Goal: Book appointment/travel/reservation

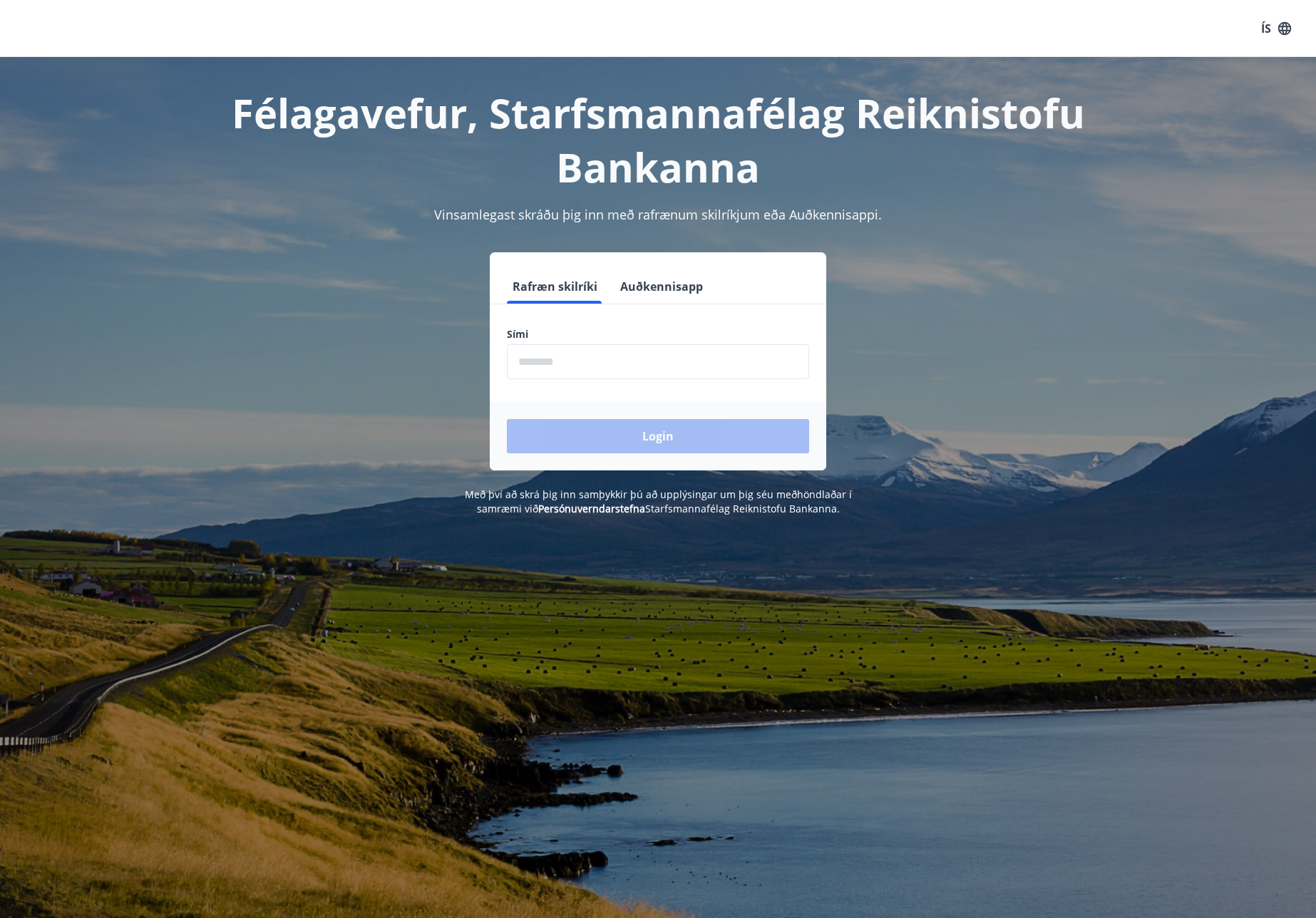
drag, startPoint x: 601, startPoint y: 373, endPoint x: 613, endPoint y: 371, distance: 12.2
click at [601, 373] on input "phone" at bounding box center [658, 362] width 302 height 35
type input "********"
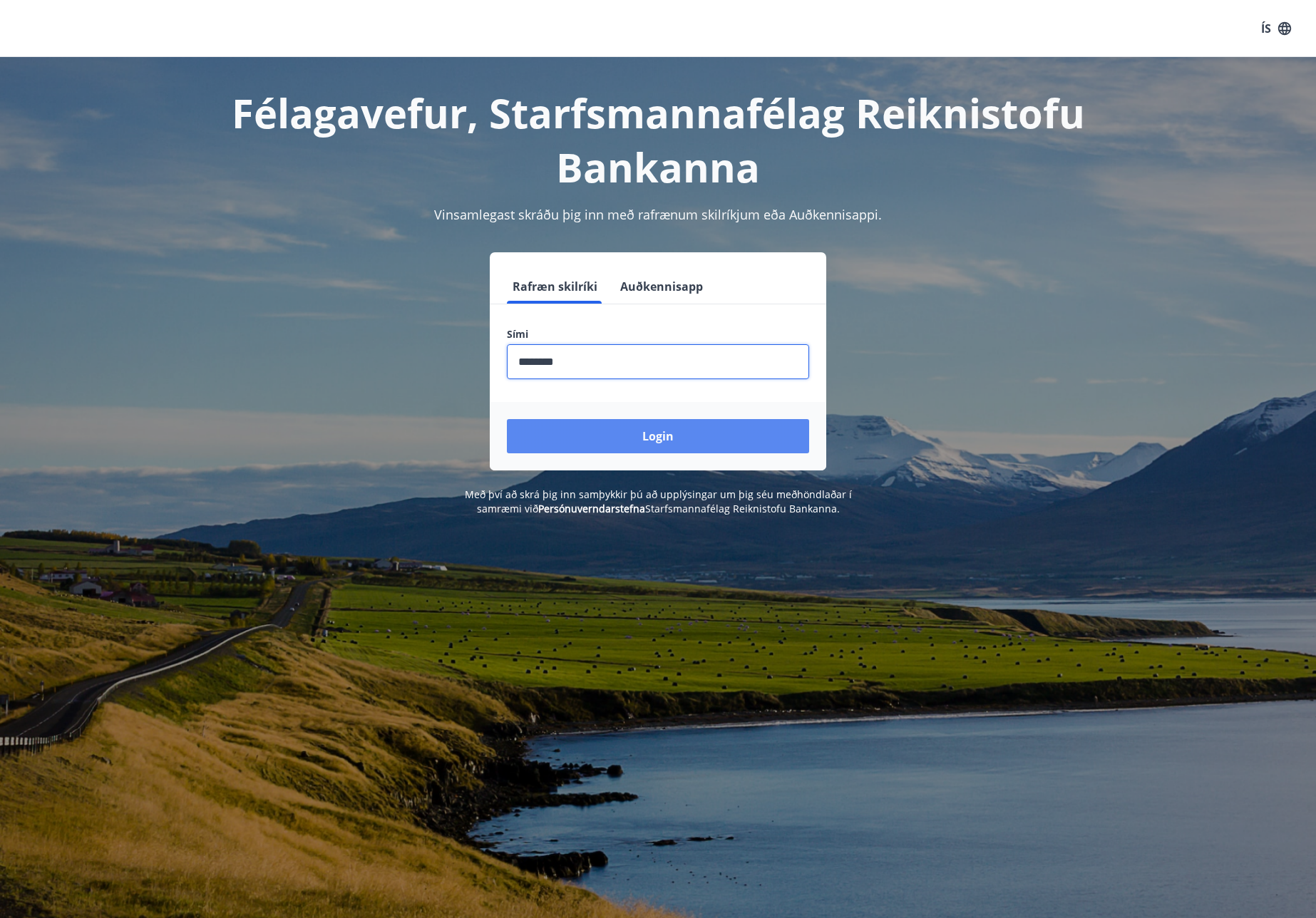
click at [627, 435] on button "Login" at bounding box center [658, 436] width 302 height 34
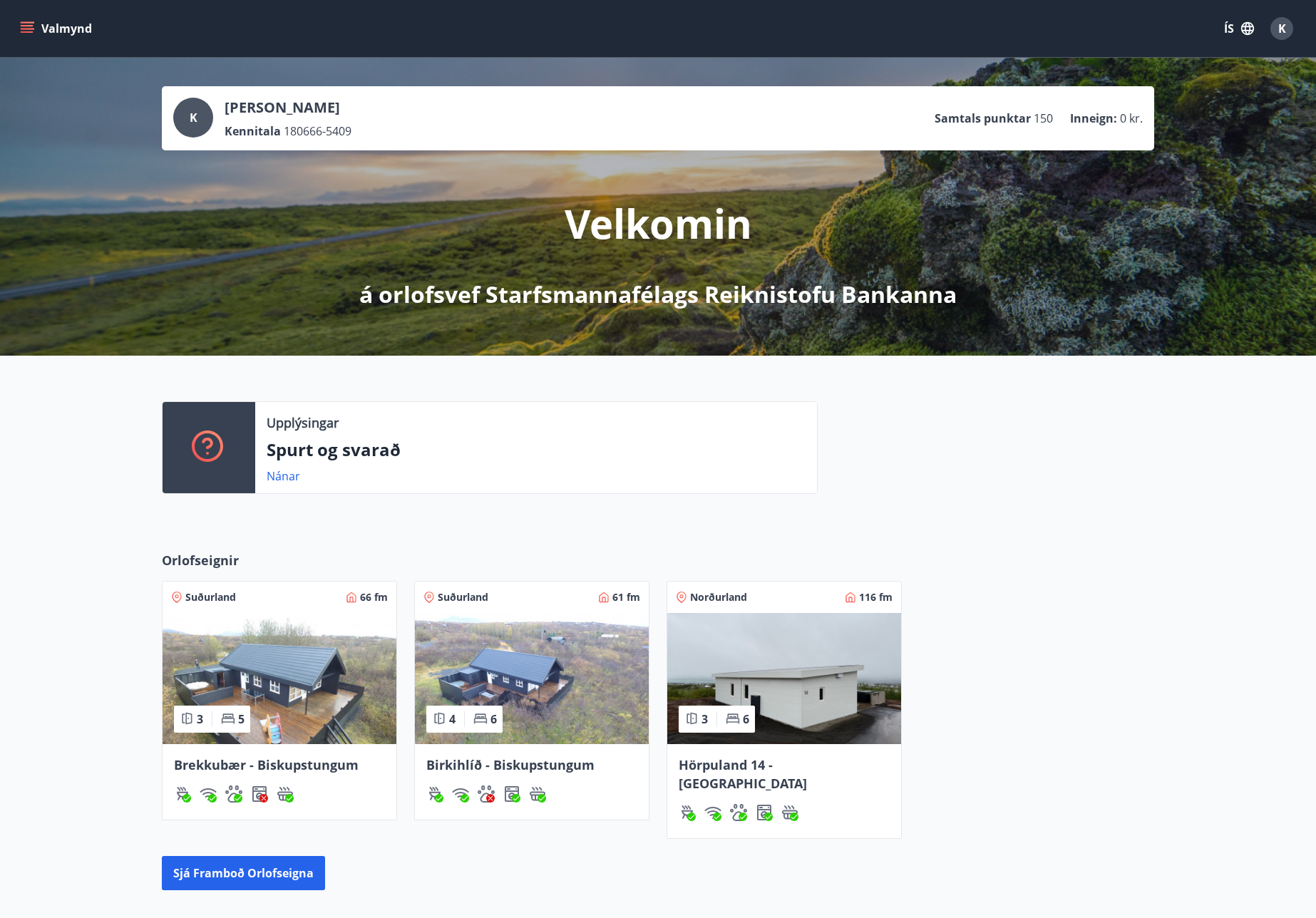
click at [784, 682] on img at bounding box center [784, 678] width 234 height 132
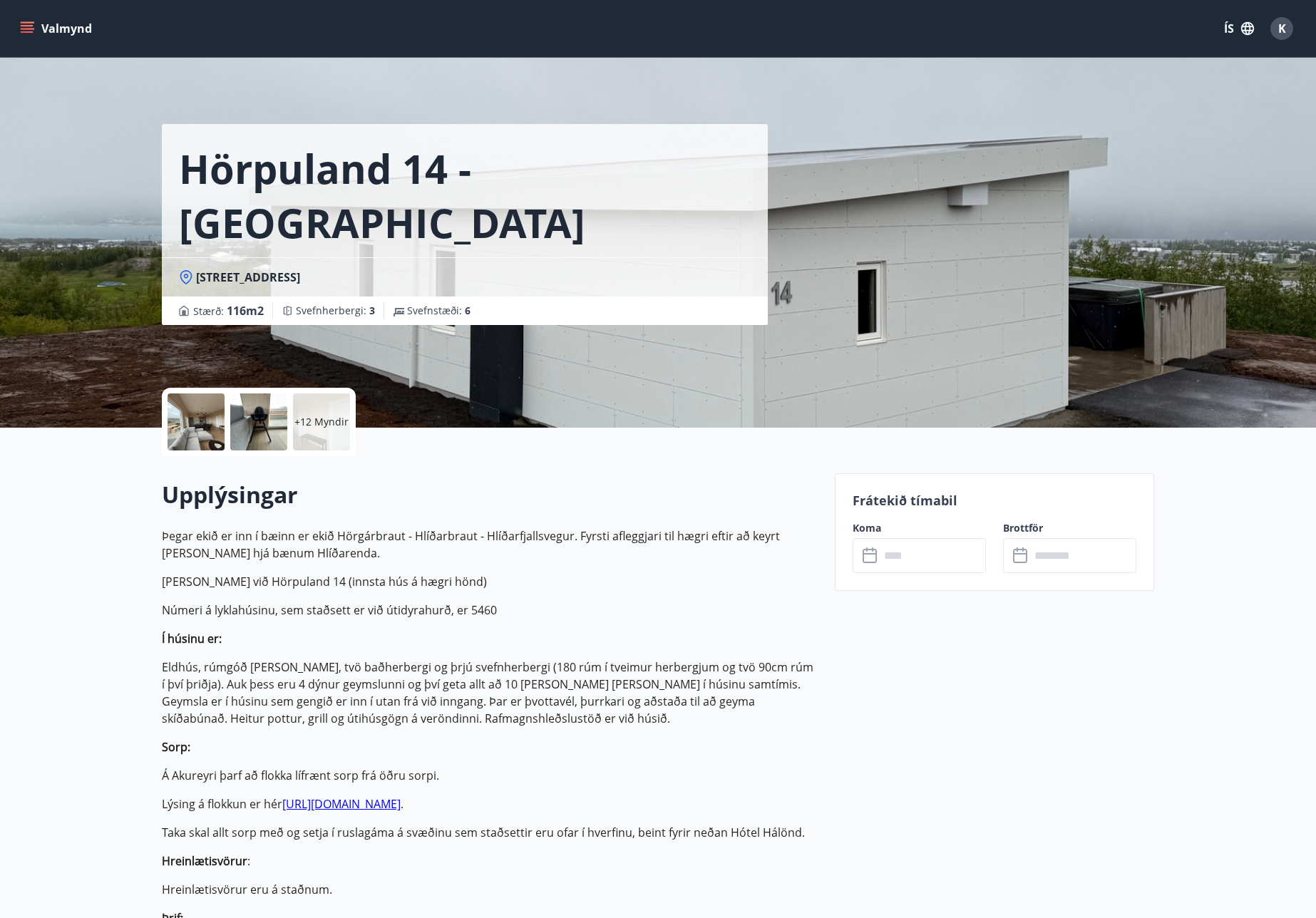
click at [32, 28] on icon "menu" at bounding box center [28, 27] width 16 height 1
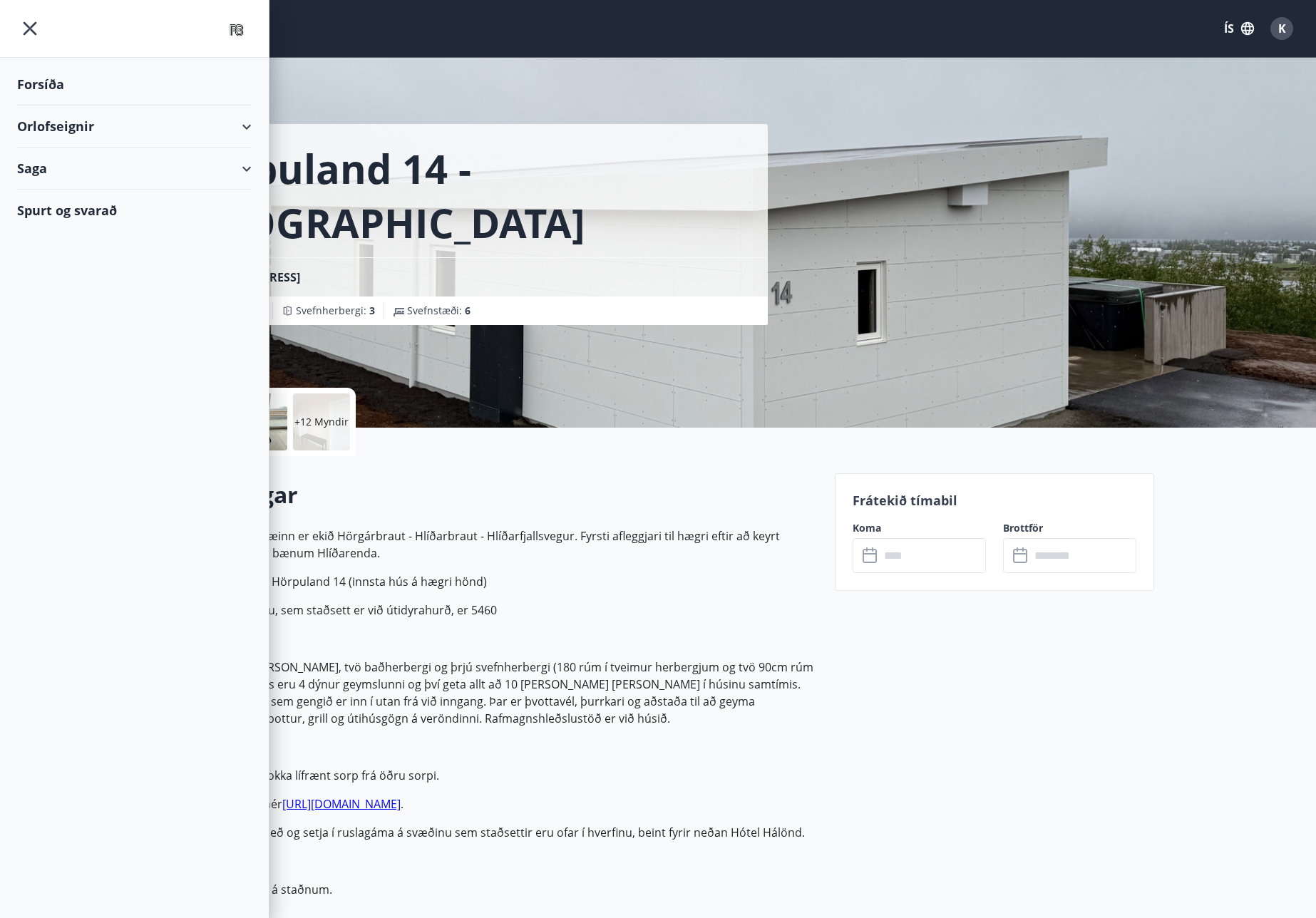
click at [46, 125] on div "Orlofseignir" at bounding box center [134, 126] width 235 height 42
click at [86, 190] on div "Bókunardagatal" at bounding box center [135, 192] width 212 height 29
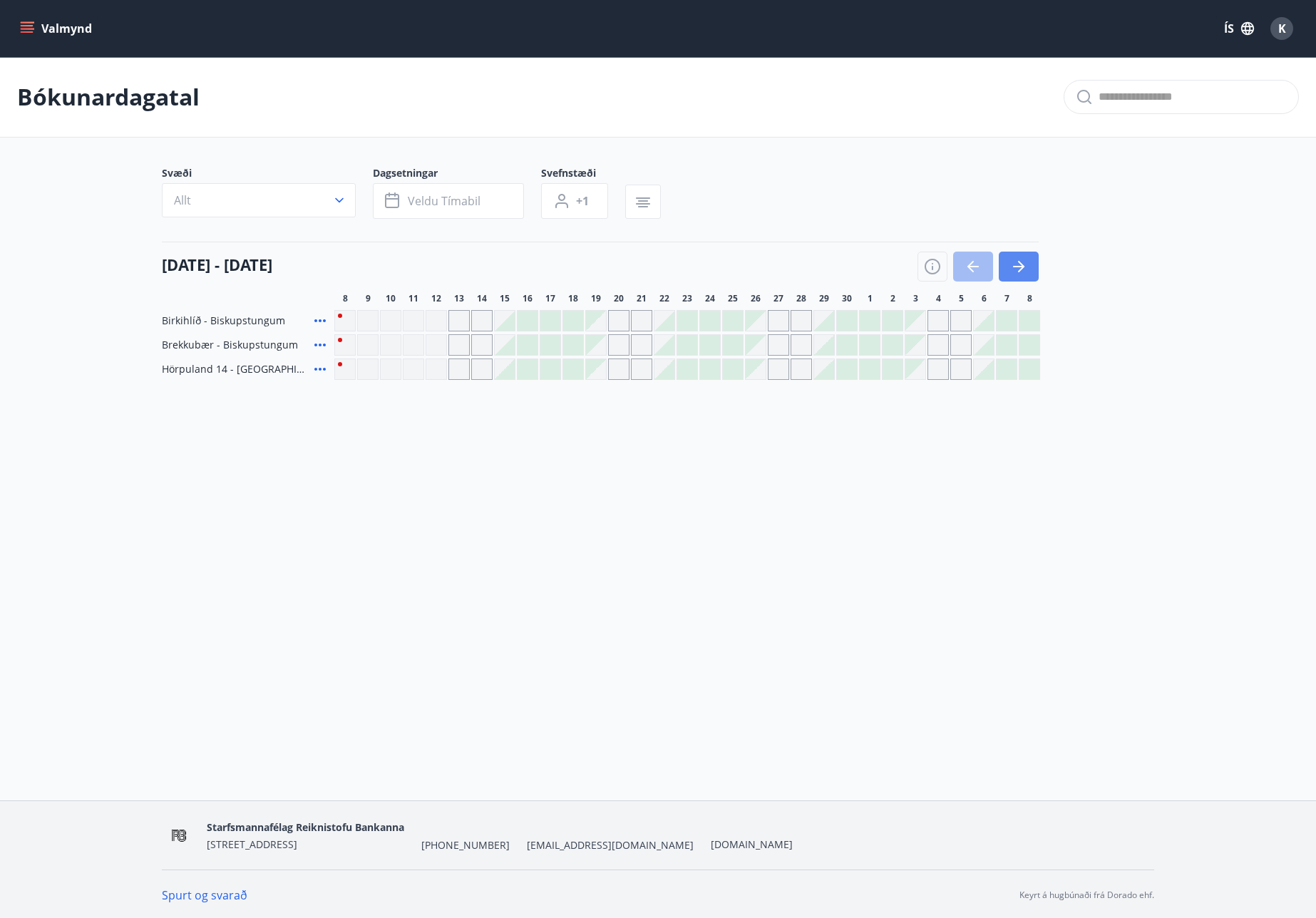
click at [1021, 264] on icon "button" at bounding box center [1020, 267] width 7 height 12
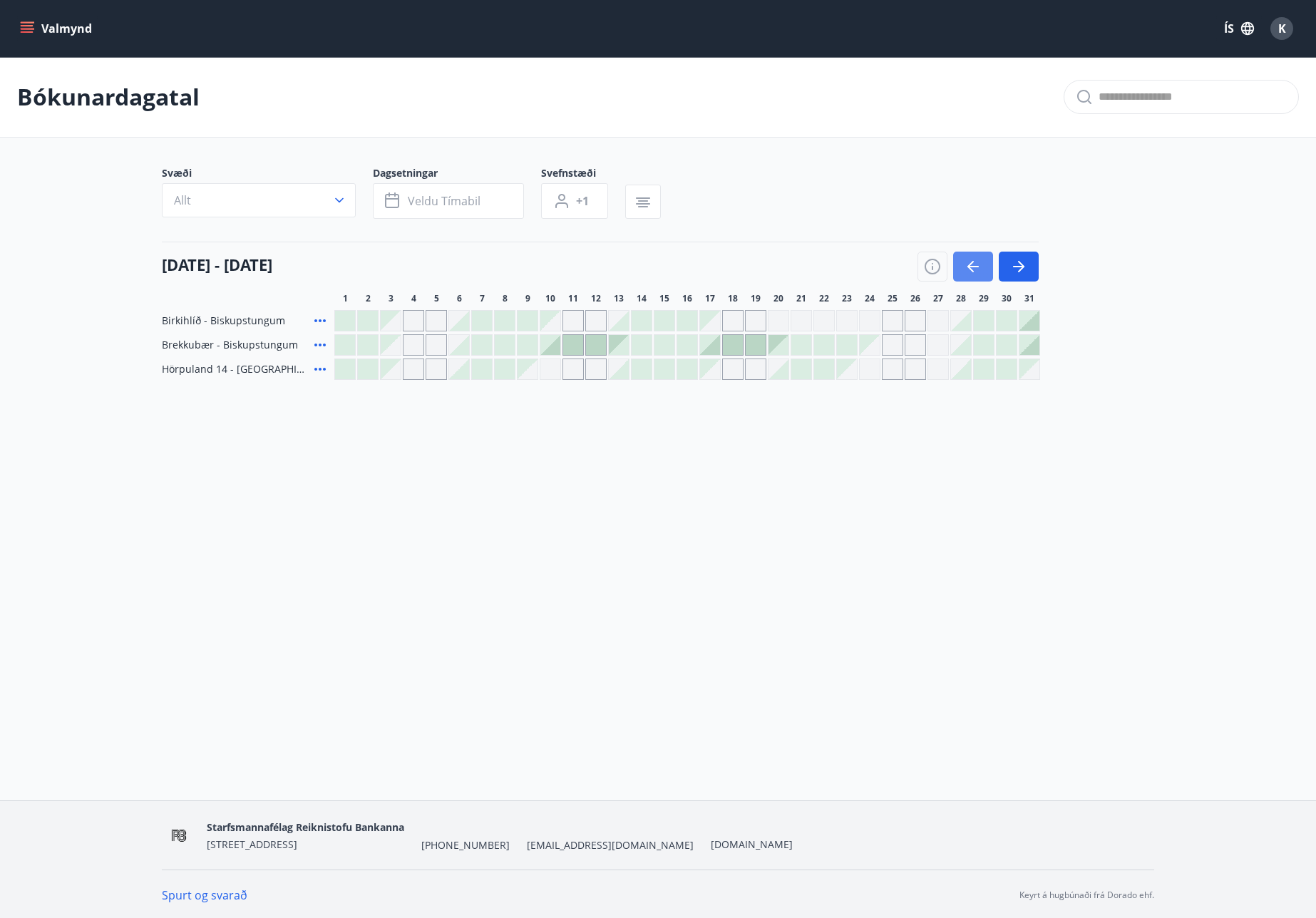
click at [974, 264] on icon "button" at bounding box center [972, 266] width 17 height 17
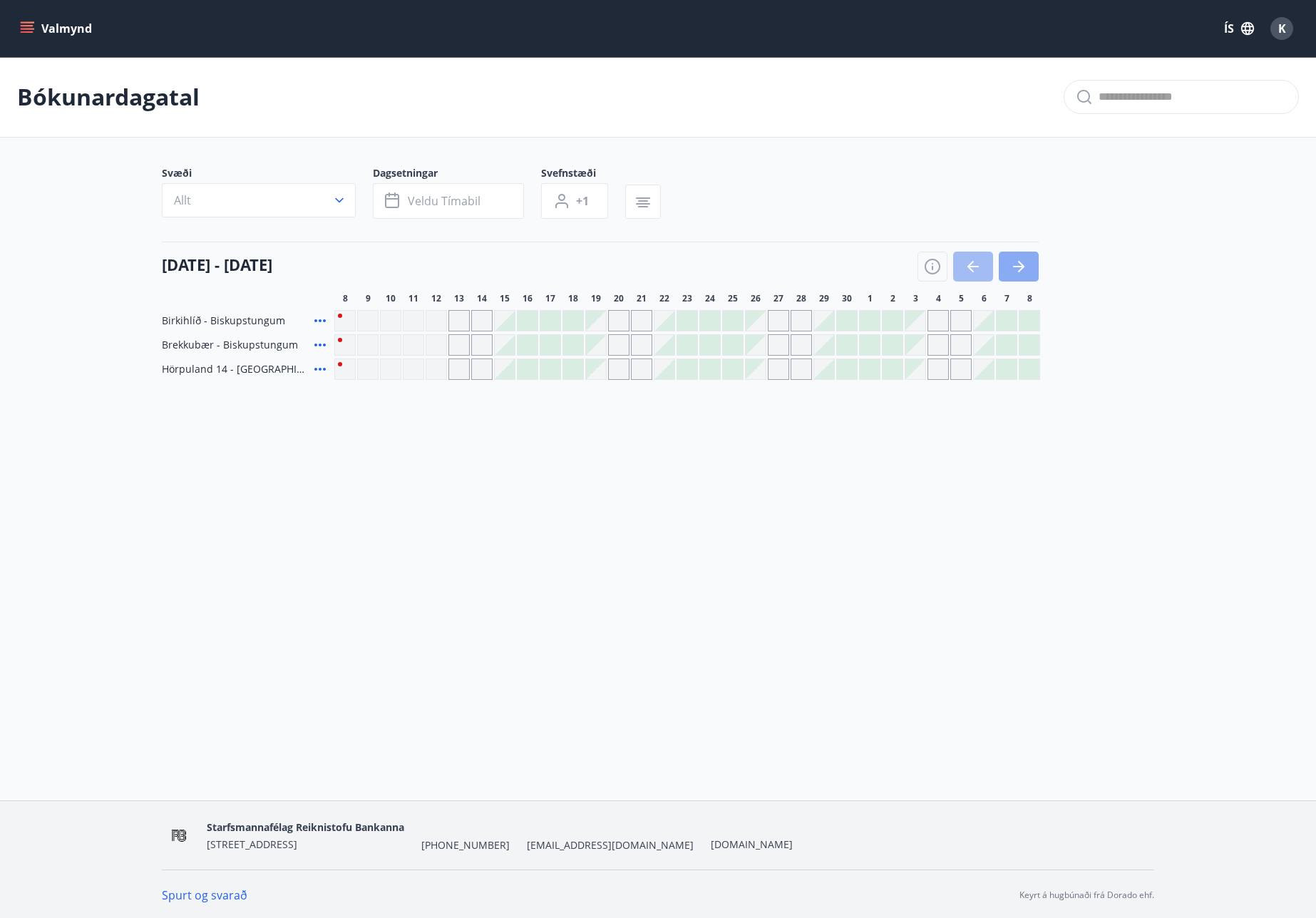
click at [1021, 264] on icon "button" at bounding box center [1020, 267] width 7 height 12
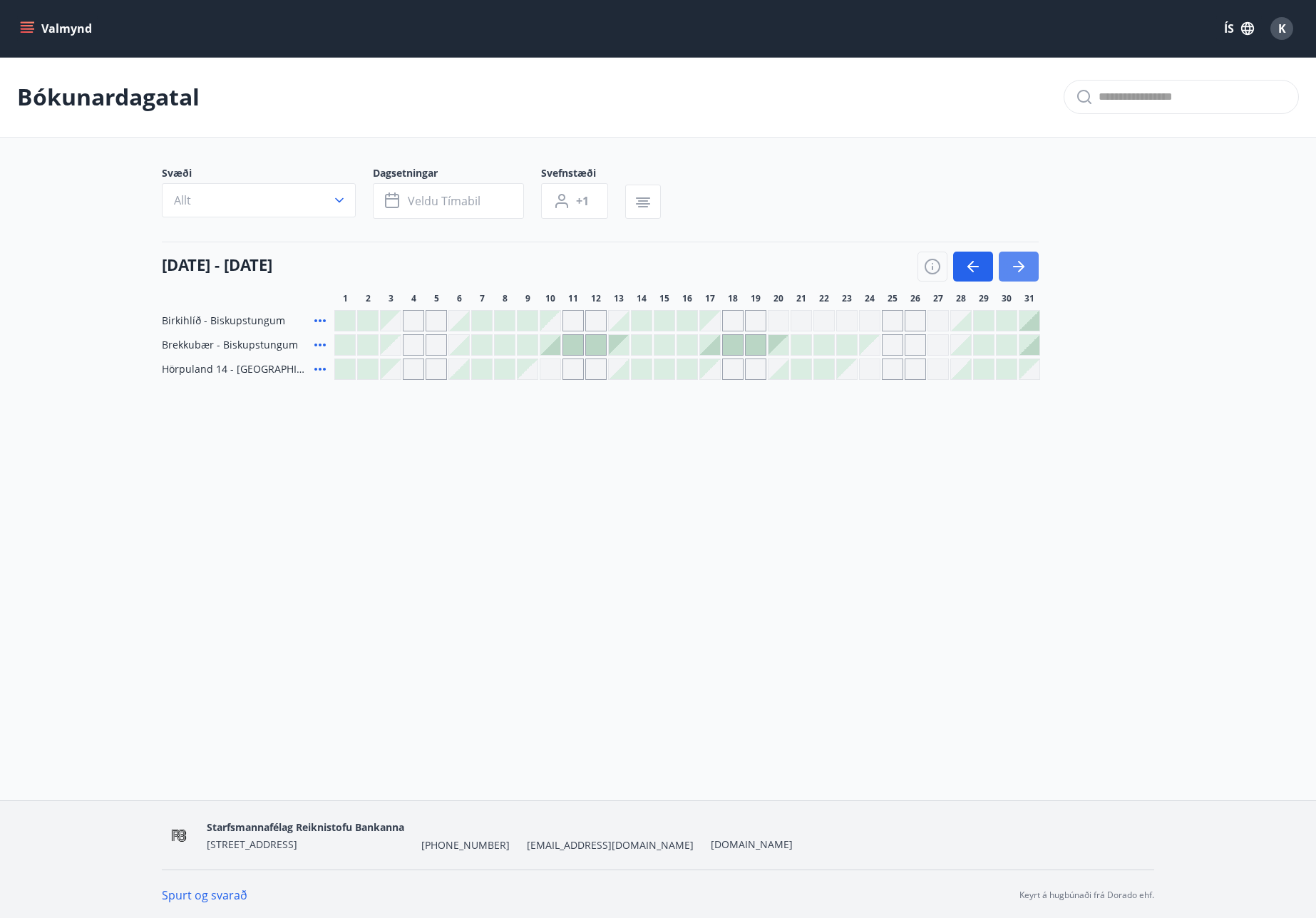
click at [1021, 264] on icon "button" at bounding box center [1020, 267] width 7 height 12
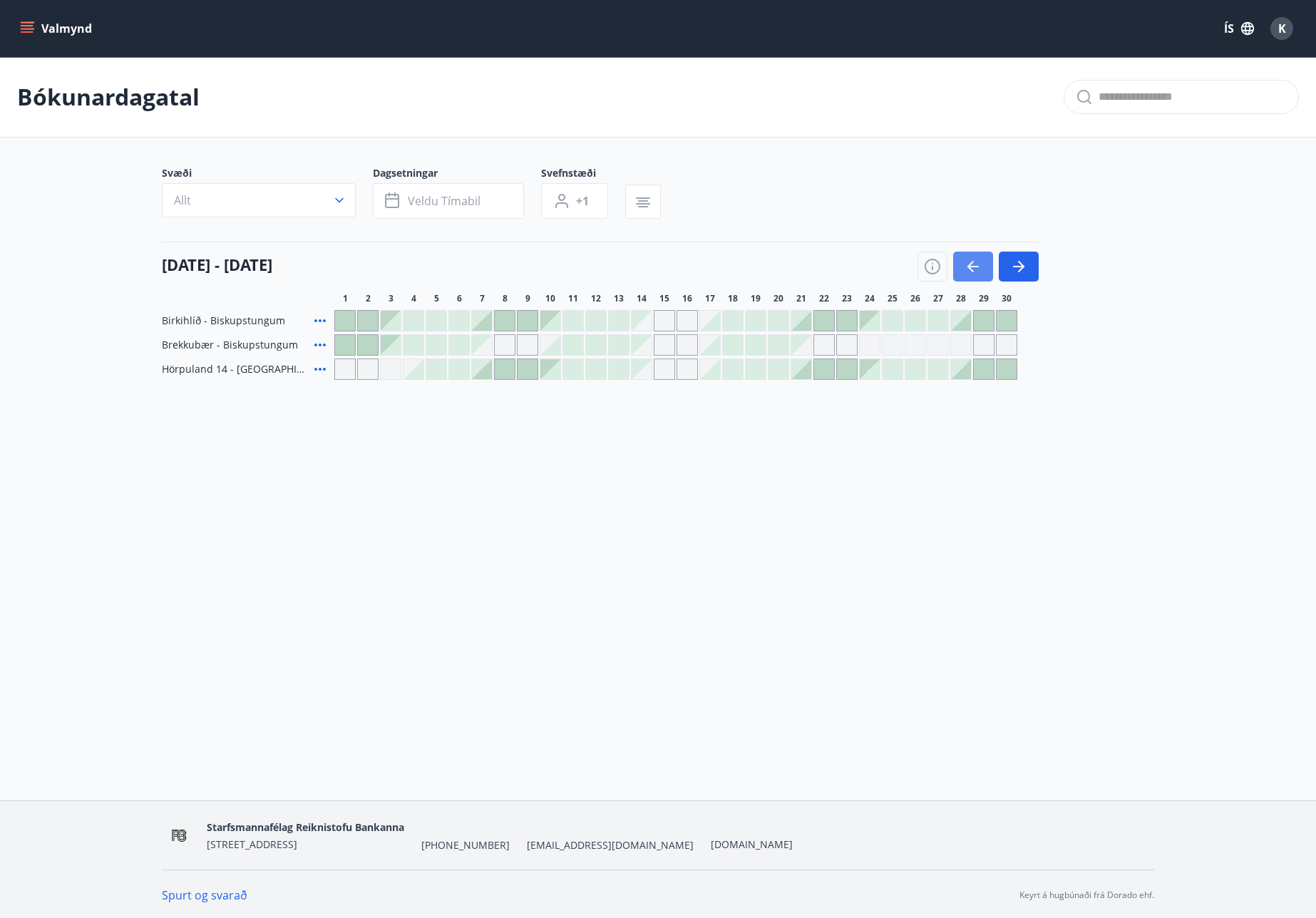
click at [971, 264] on icon "button" at bounding box center [972, 266] width 17 height 17
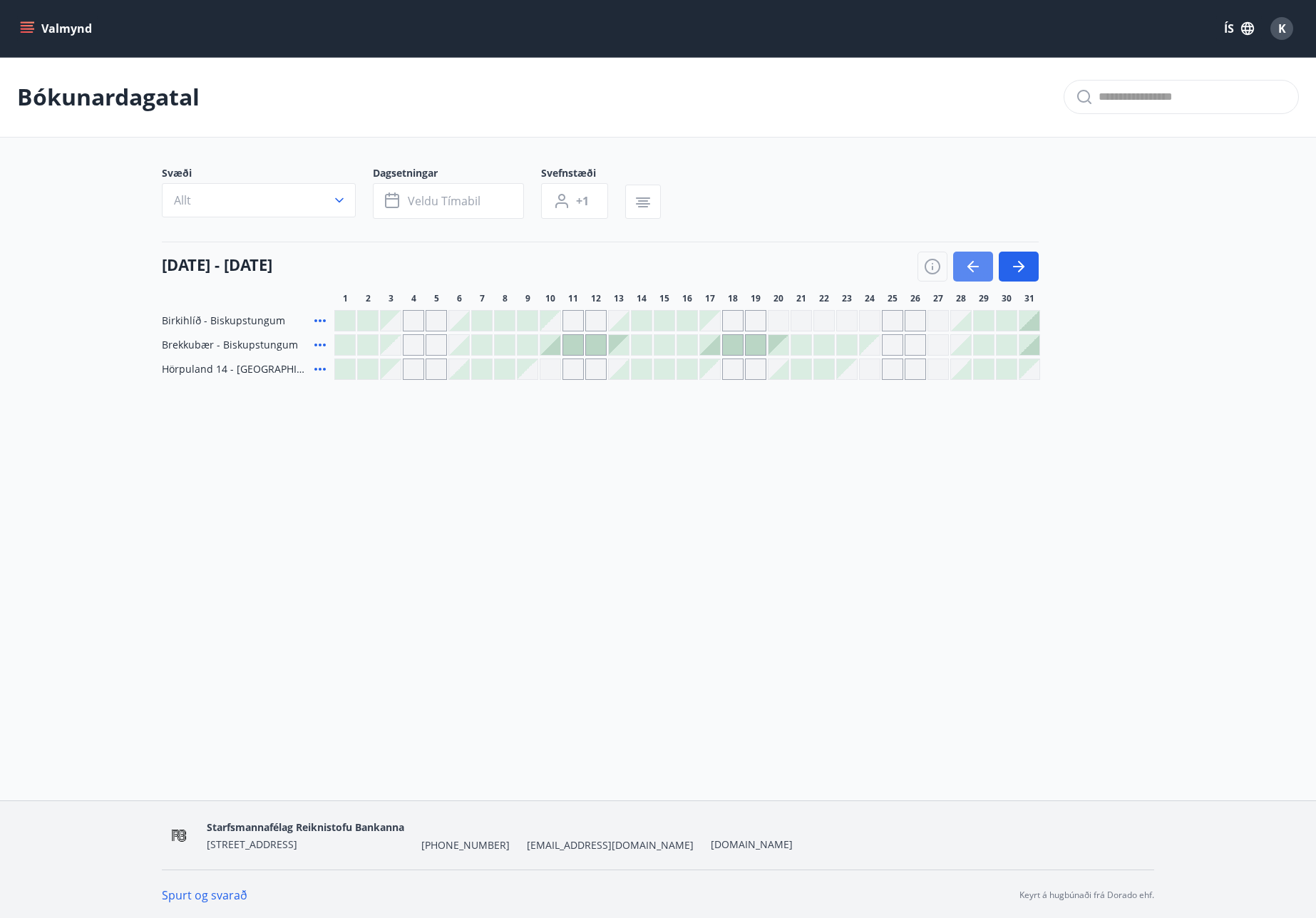
click at [971, 264] on icon "button" at bounding box center [972, 266] width 17 height 17
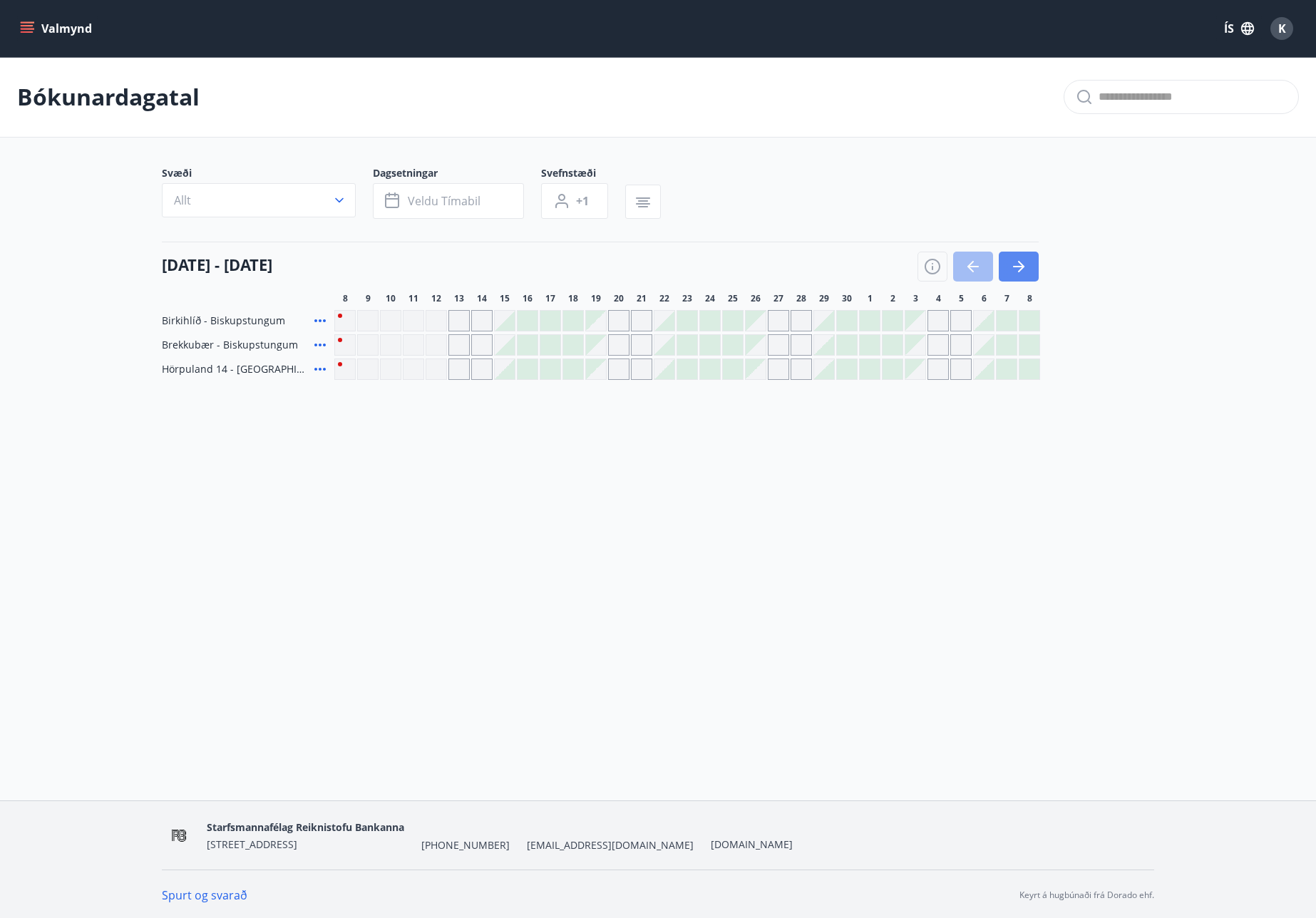
click at [1028, 263] on button "button" at bounding box center [1018, 266] width 40 height 29
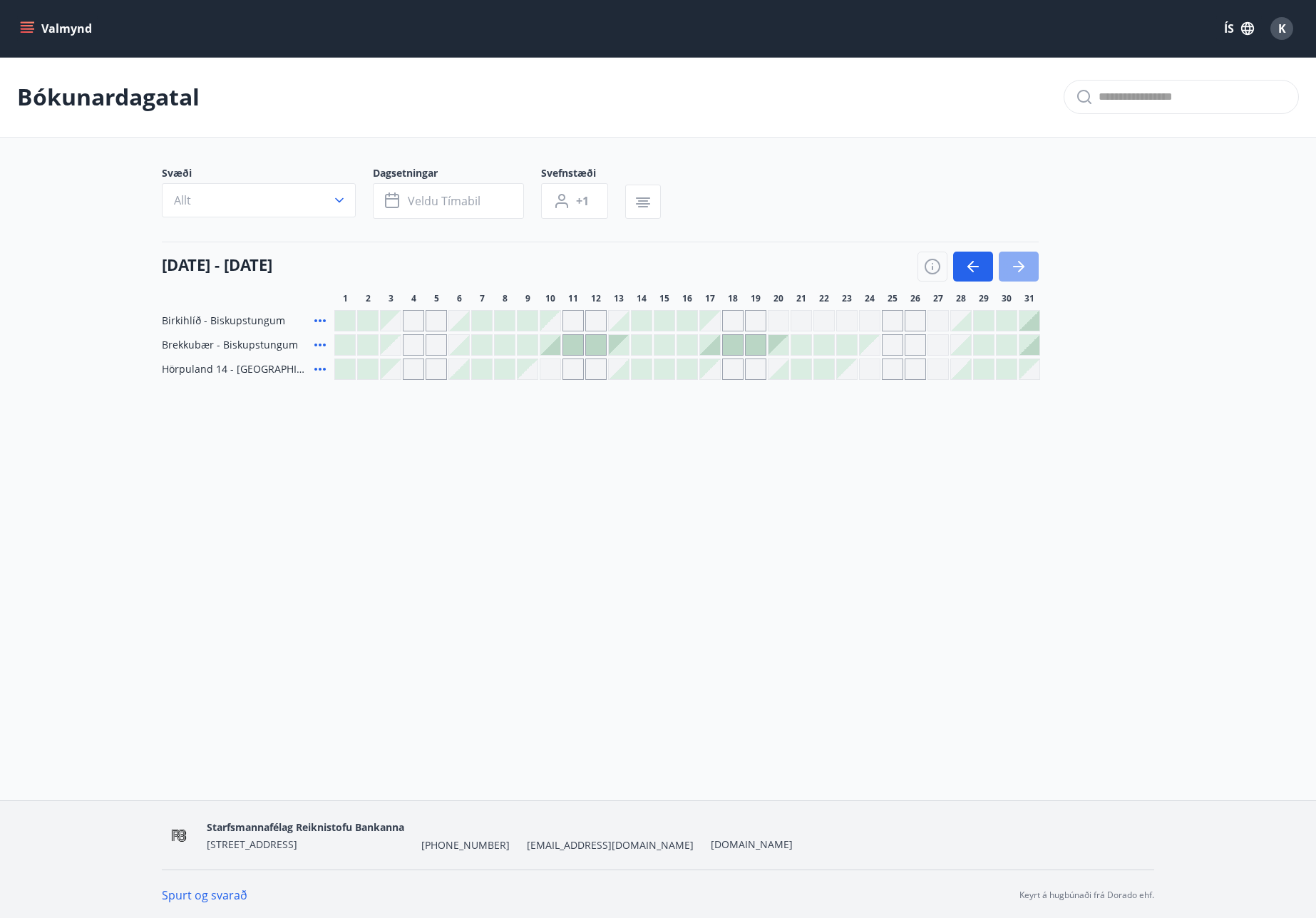
click at [1028, 263] on button "button" at bounding box center [1018, 266] width 40 height 29
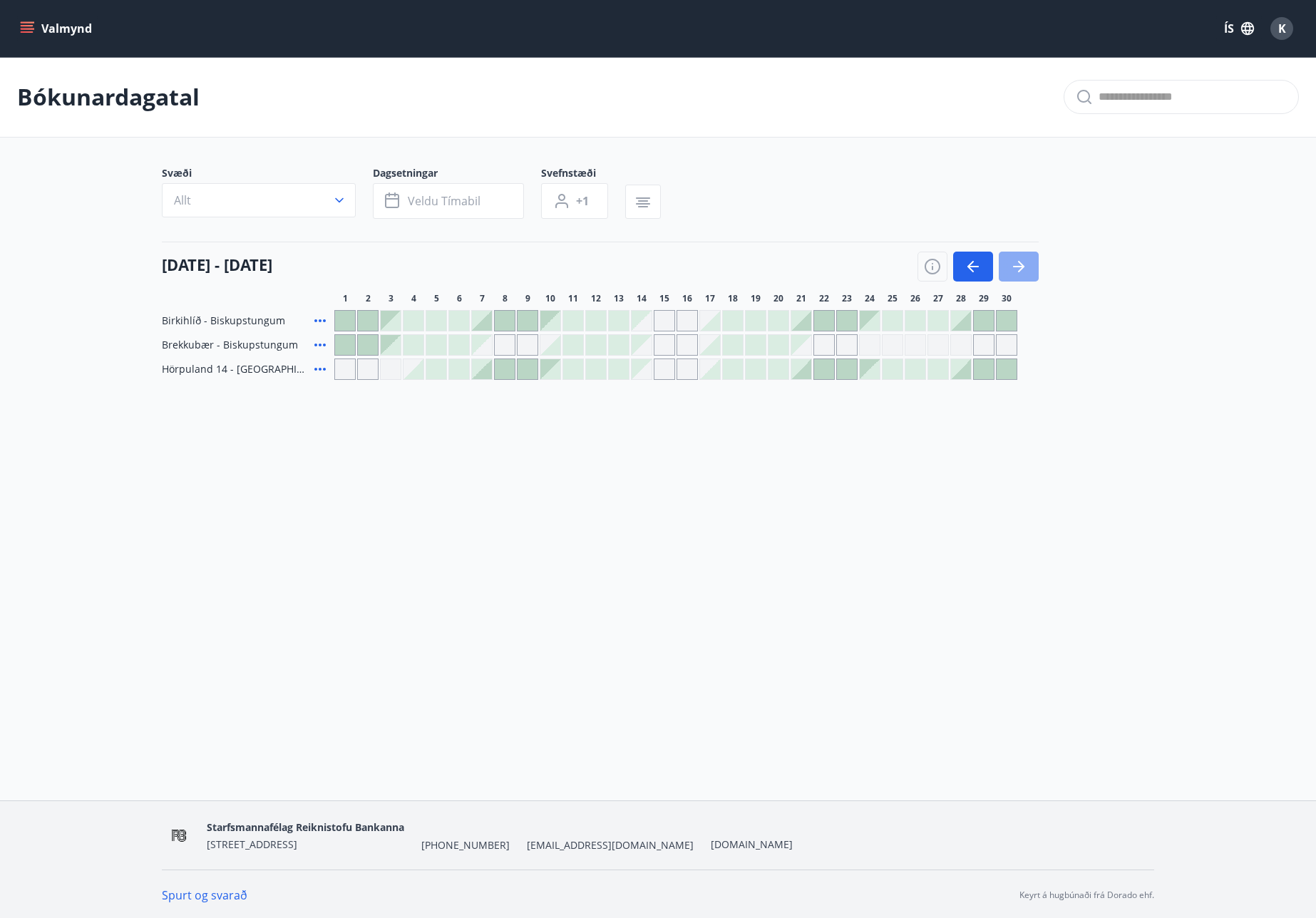
click at [1027, 261] on button "button" at bounding box center [1018, 266] width 40 height 29
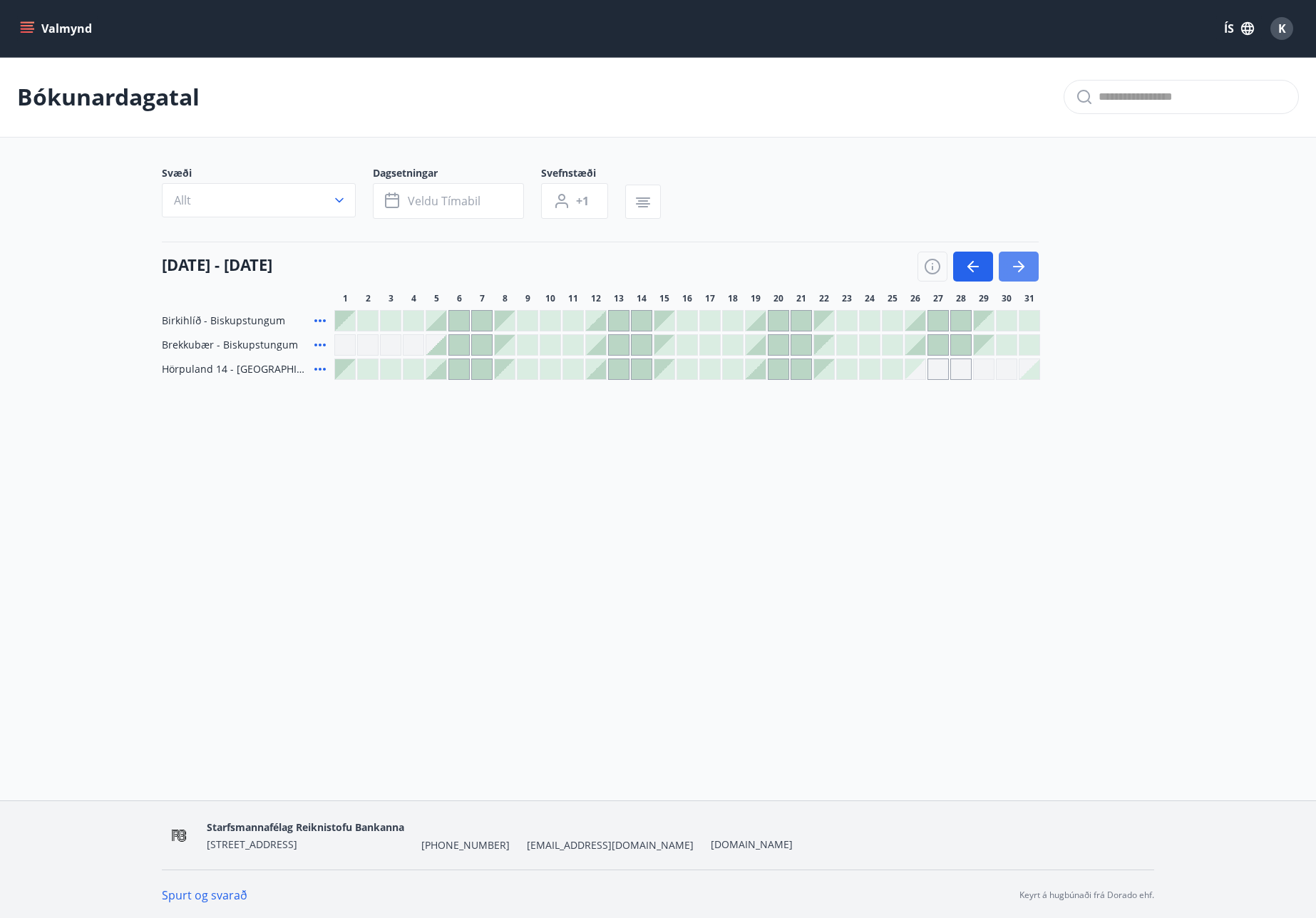
click at [1027, 261] on button "button" at bounding box center [1018, 266] width 40 height 29
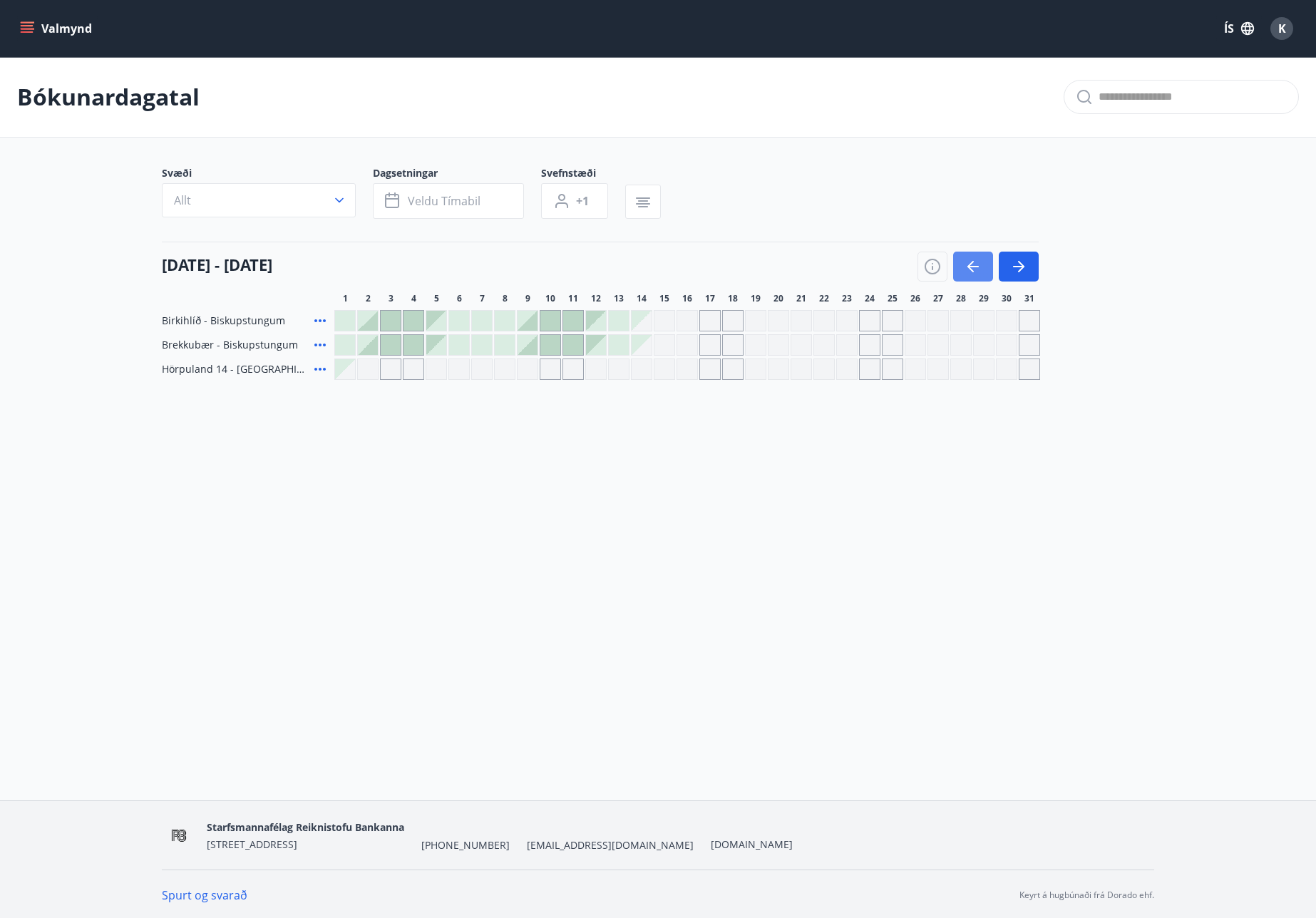
click at [971, 263] on icon "button" at bounding box center [970, 267] width 7 height 12
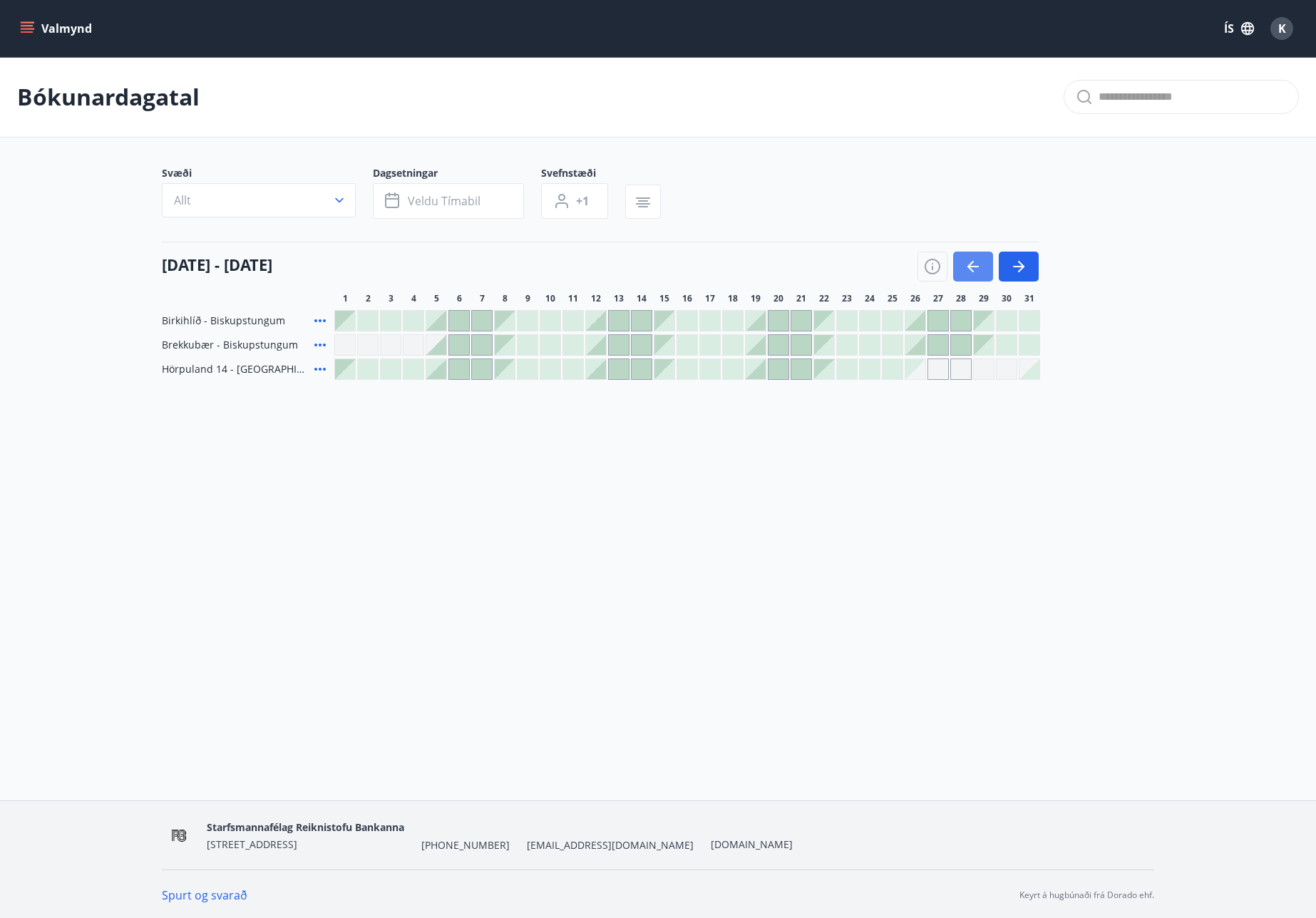
click at [971, 263] on icon "button" at bounding box center [970, 267] width 7 height 12
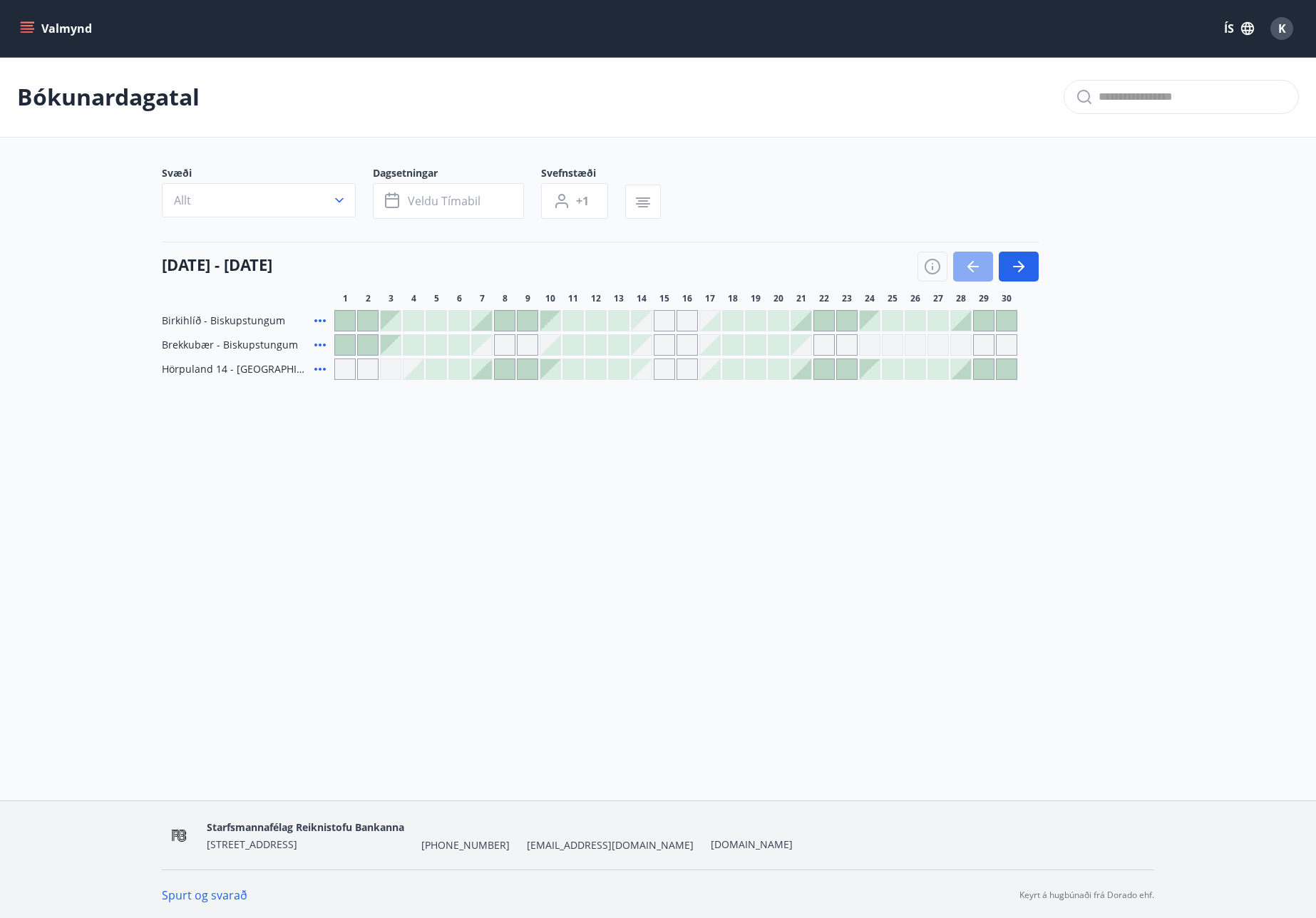
click at [971, 263] on icon "button" at bounding box center [970, 267] width 7 height 12
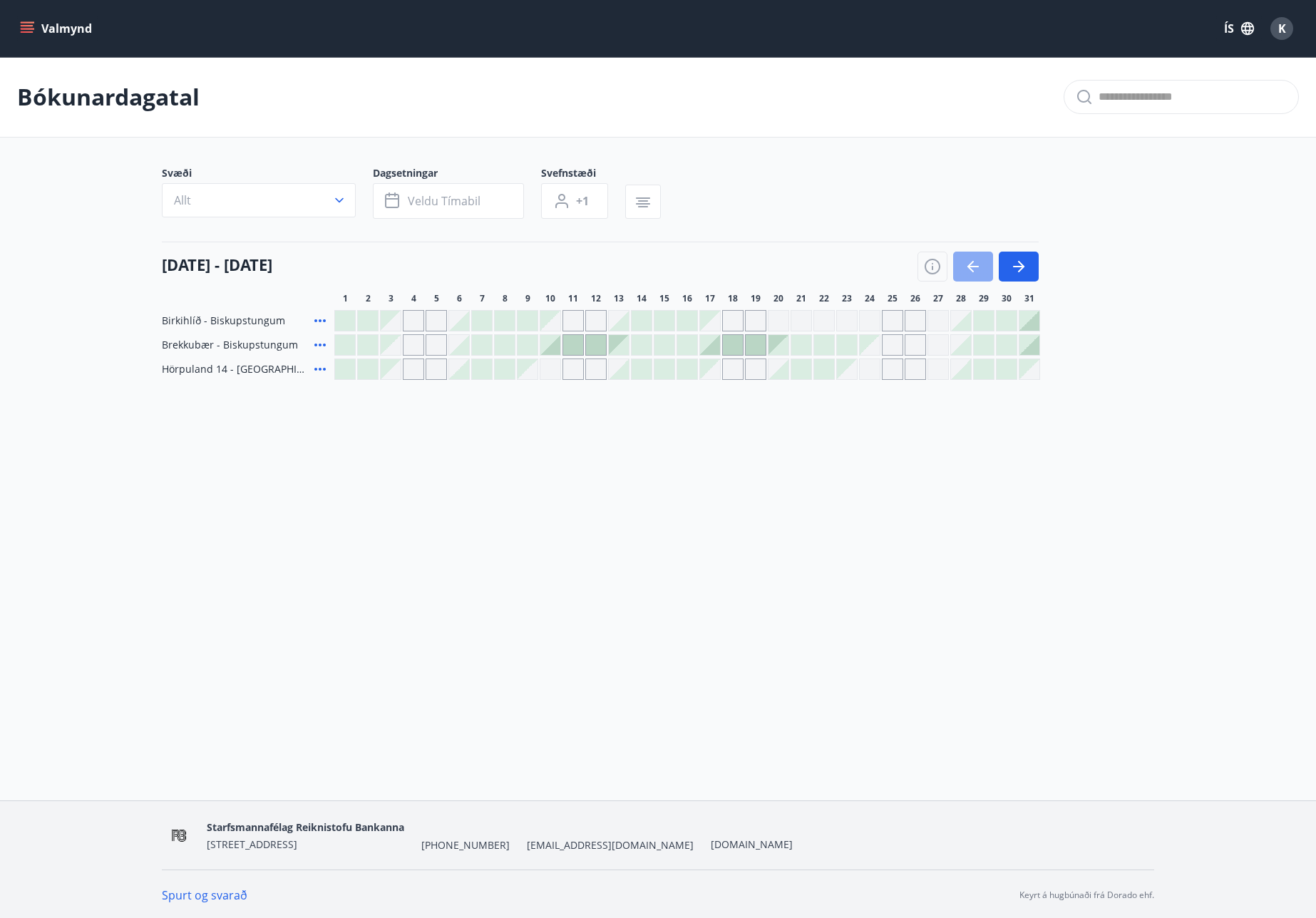
click at [971, 263] on icon "button" at bounding box center [970, 267] width 7 height 12
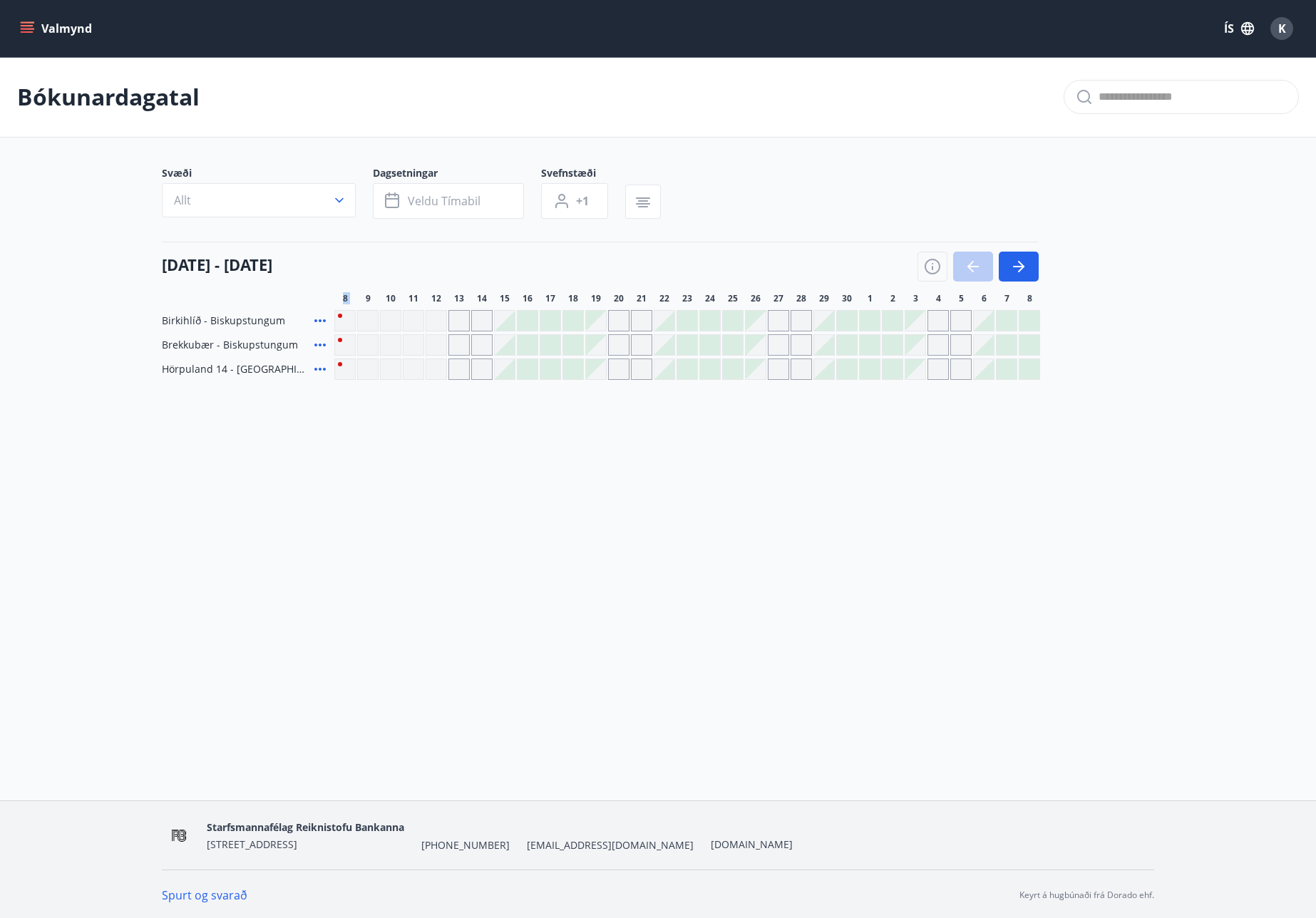
click at [971, 263] on div at bounding box center [977, 266] width 121 height 29
